Goal: Check status: Check status

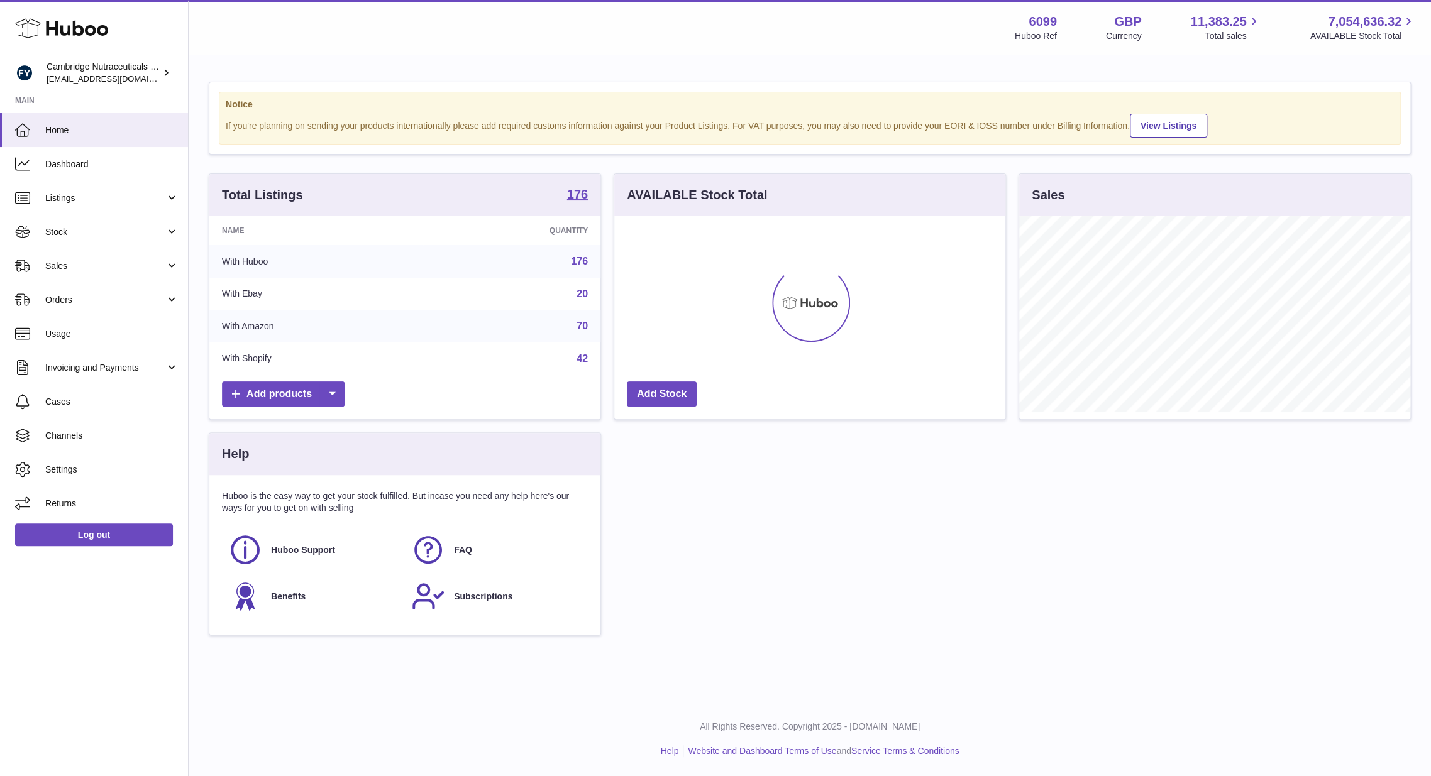
scroll to position [196, 391]
click at [119, 231] on span "Stock" at bounding box center [105, 232] width 120 height 12
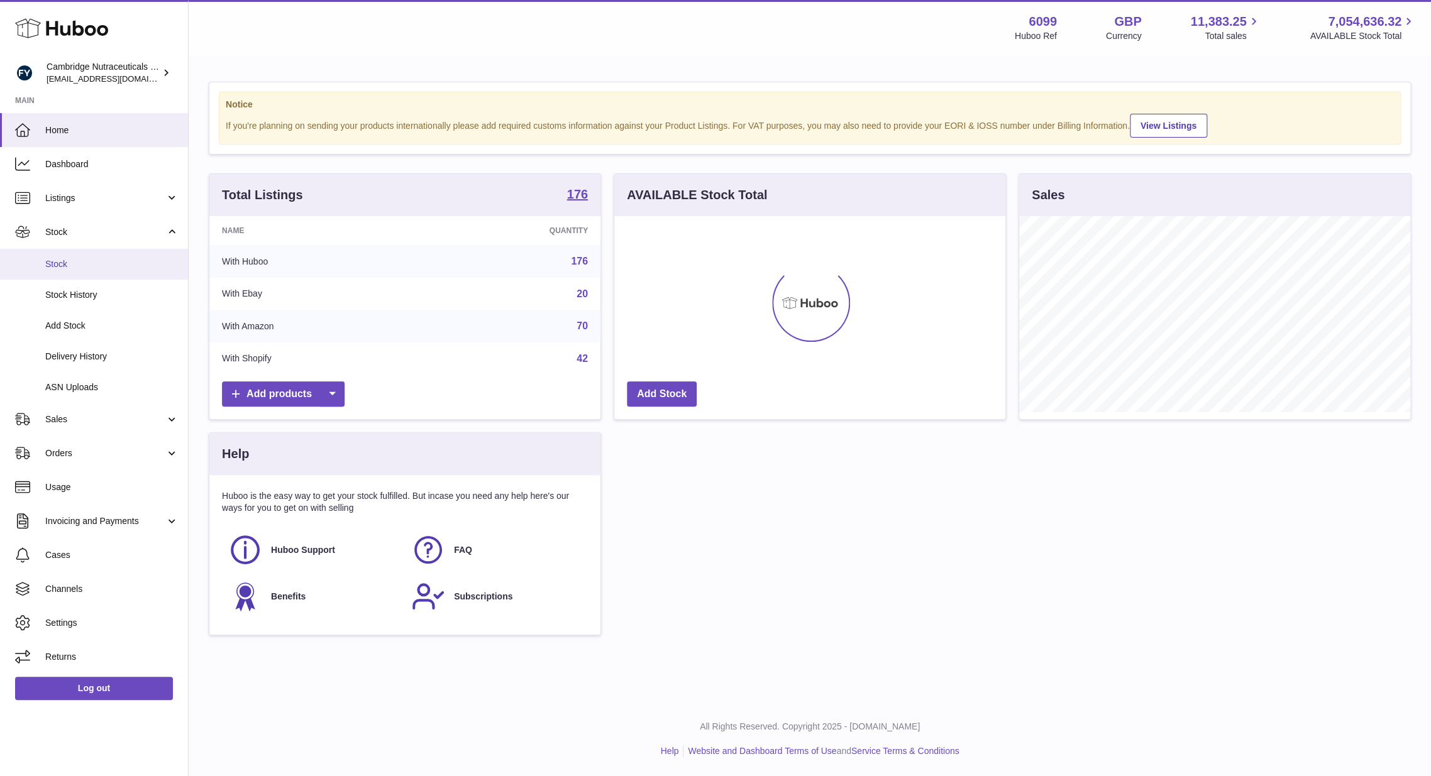
click at [104, 262] on span "Stock" at bounding box center [111, 264] width 133 height 12
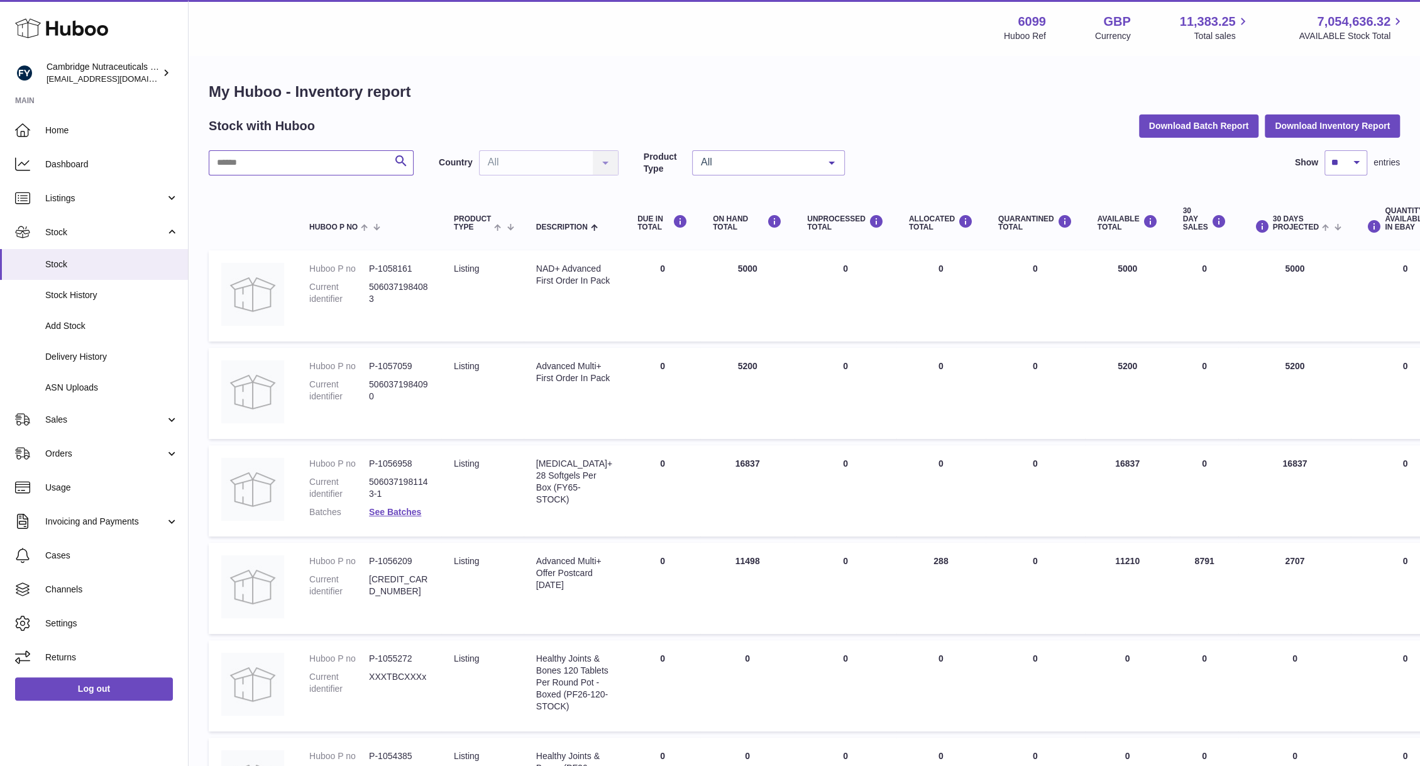
click at [240, 161] on input "text" at bounding box center [311, 162] width 205 height 25
type input "*****"
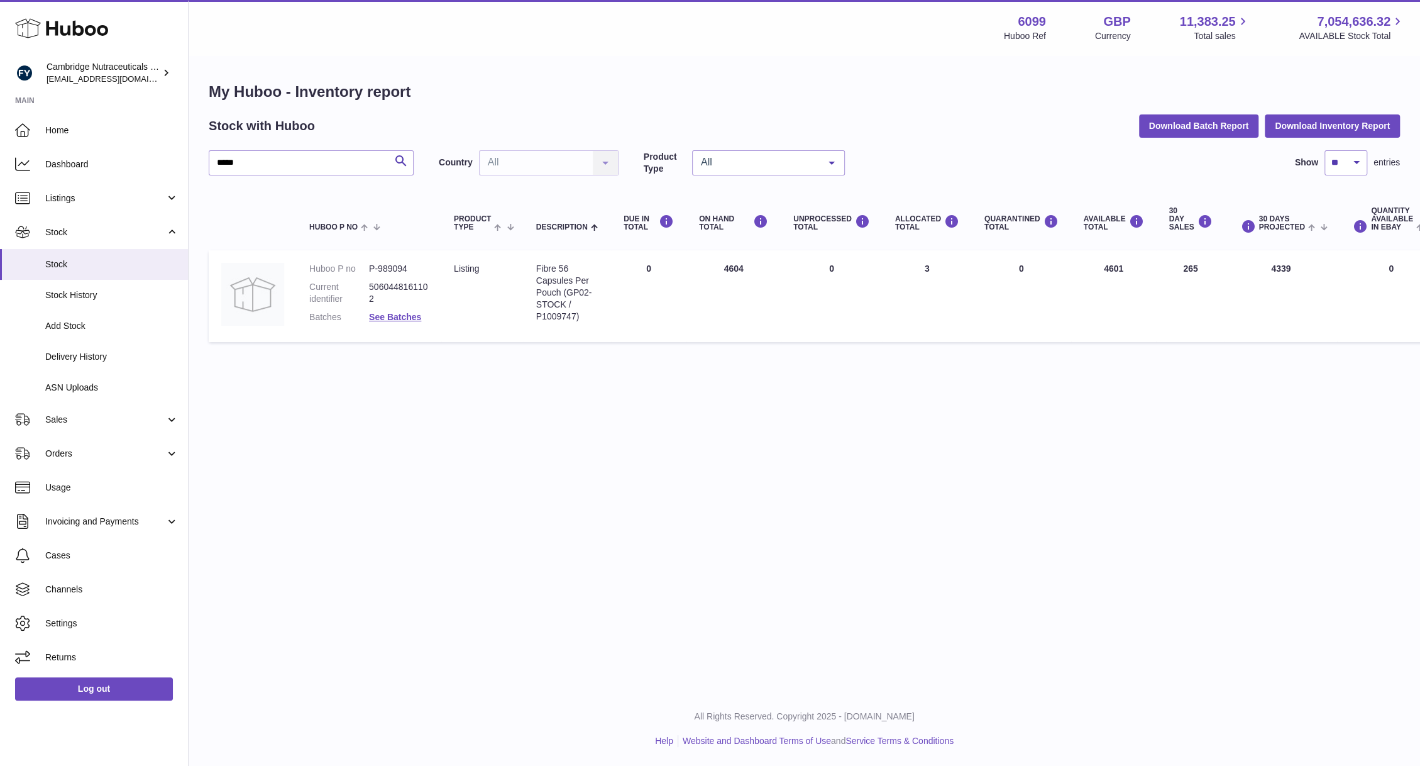
click at [398, 267] on dd "P-989094" at bounding box center [399, 269] width 60 height 12
copy dd "989094"
click at [89, 355] on span "Delivery History" at bounding box center [111, 357] width 133 height 12
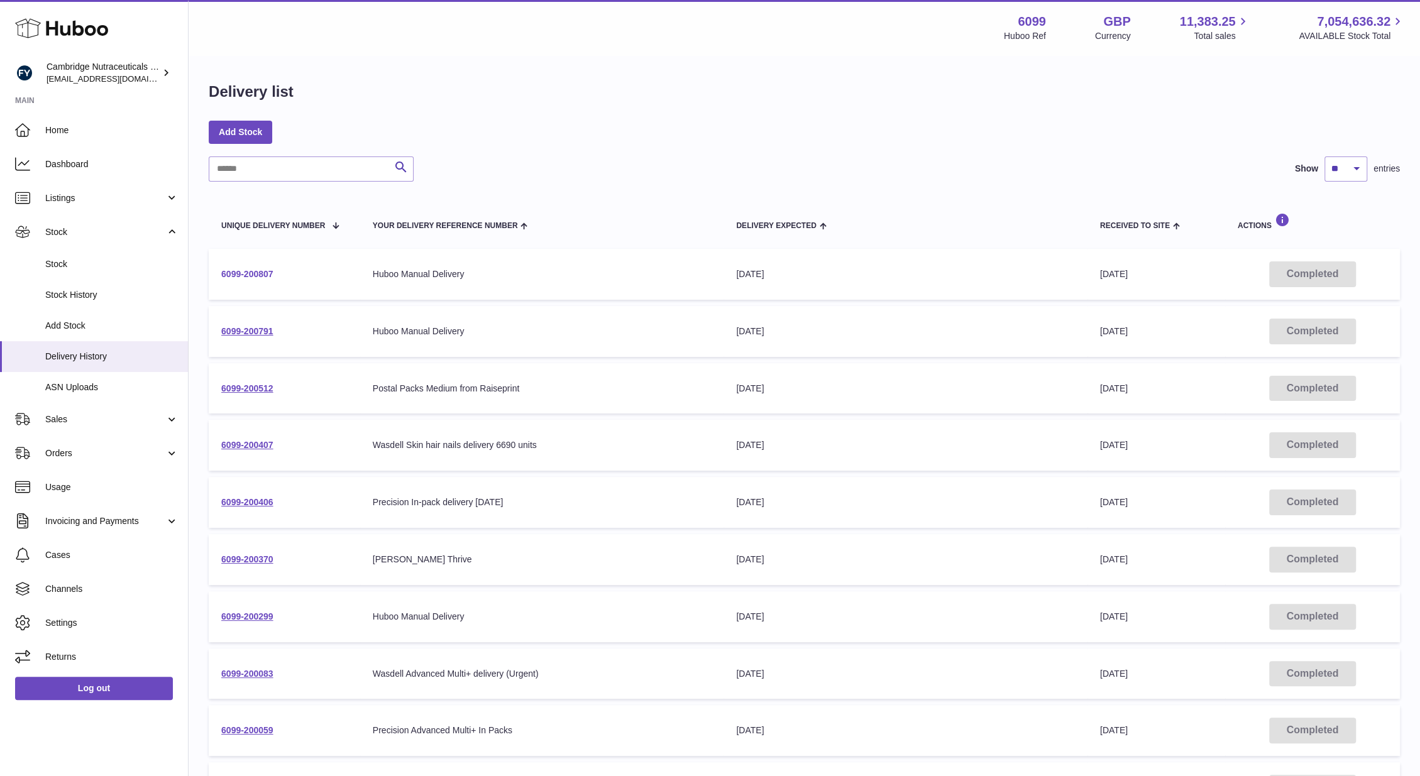
click at [236, 273] on link "6099-200807" at bounding box center [247, 274] width 52 height 10
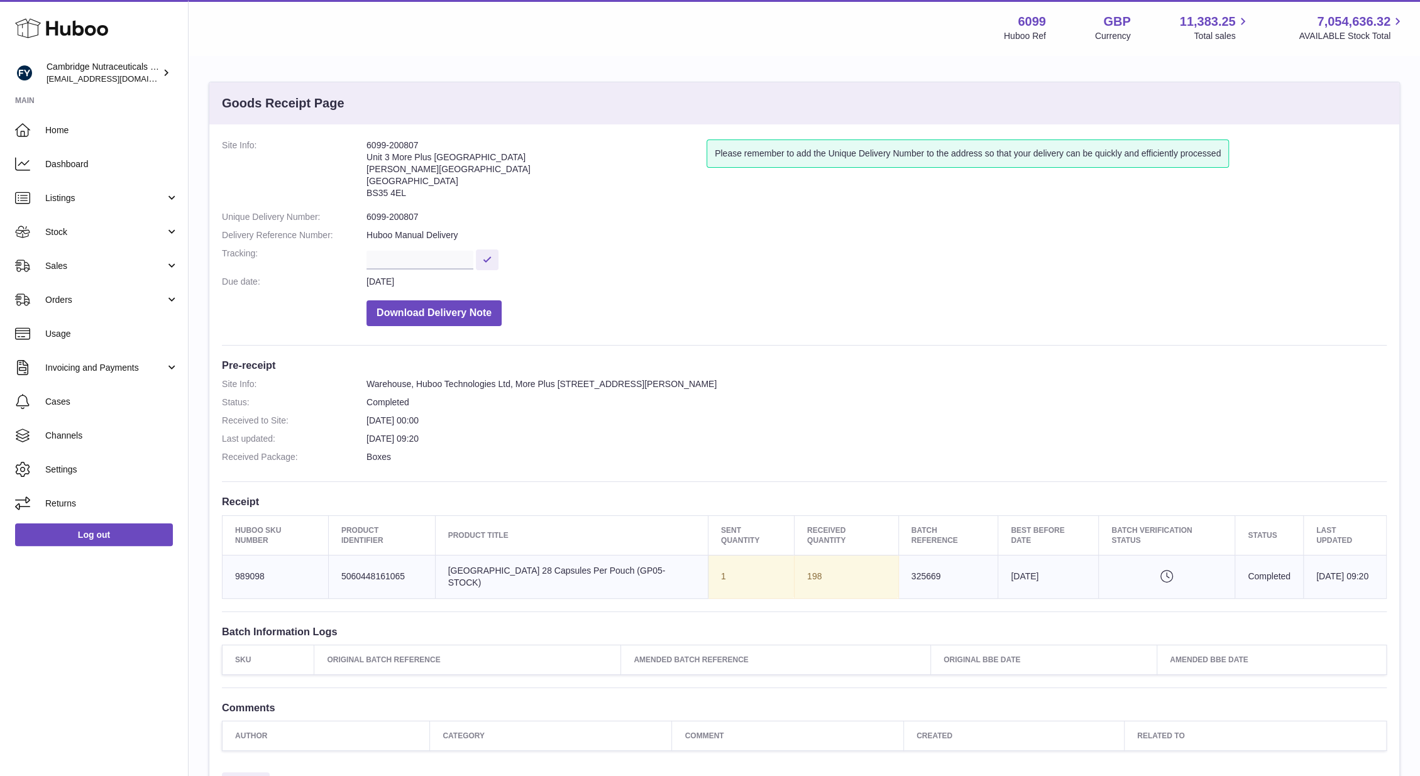
click at [251, 573] on td "Huboo SKU Number 989098" at bounding box center [276, 576] width 106 height 43
copy td "989098"
